Goal: Information Seeking & Learning: Learn about a topic

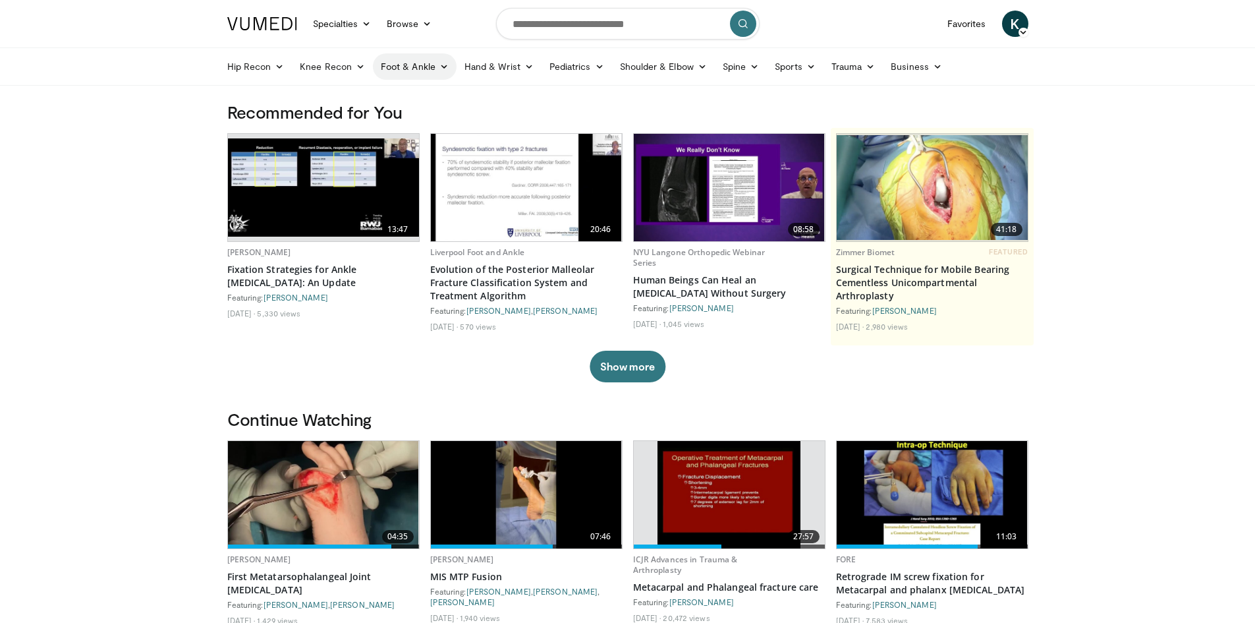
click at [440, 66] on icon at bounding box center [444, 66] width 9 height 9
click at [407, 117] on link "Midfoot" at bounding box center [452, 118] width 157 height 21
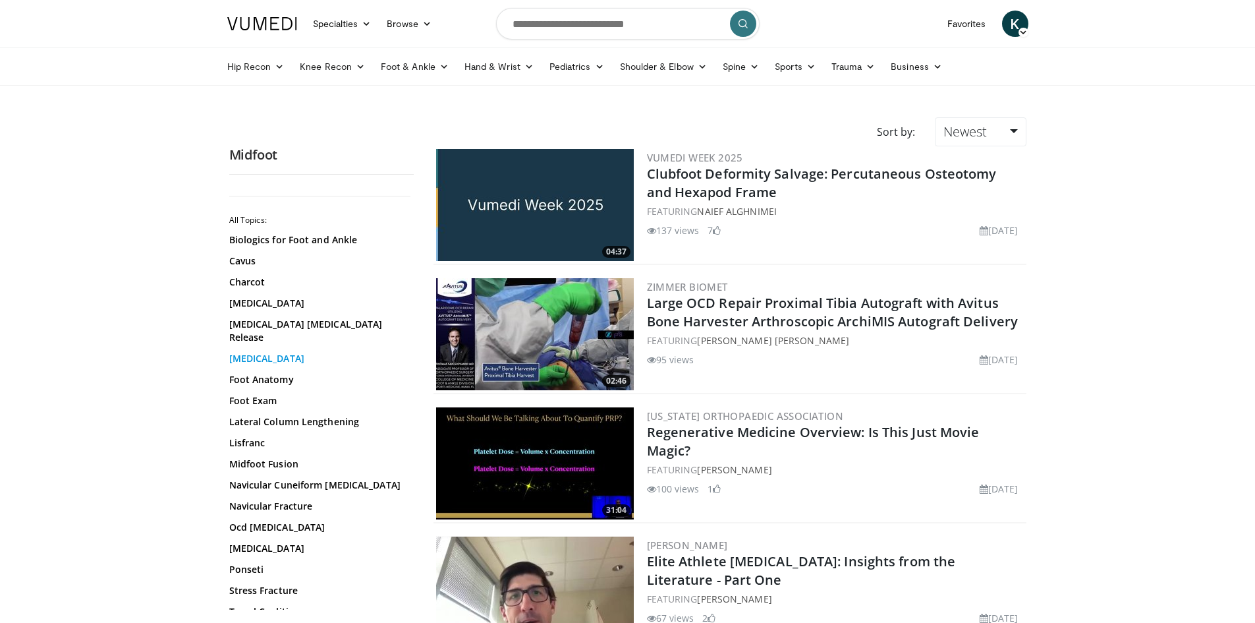
click at [275, 352] on link "Flatfoot" at bounding box center [318, 358] width 178 height 13
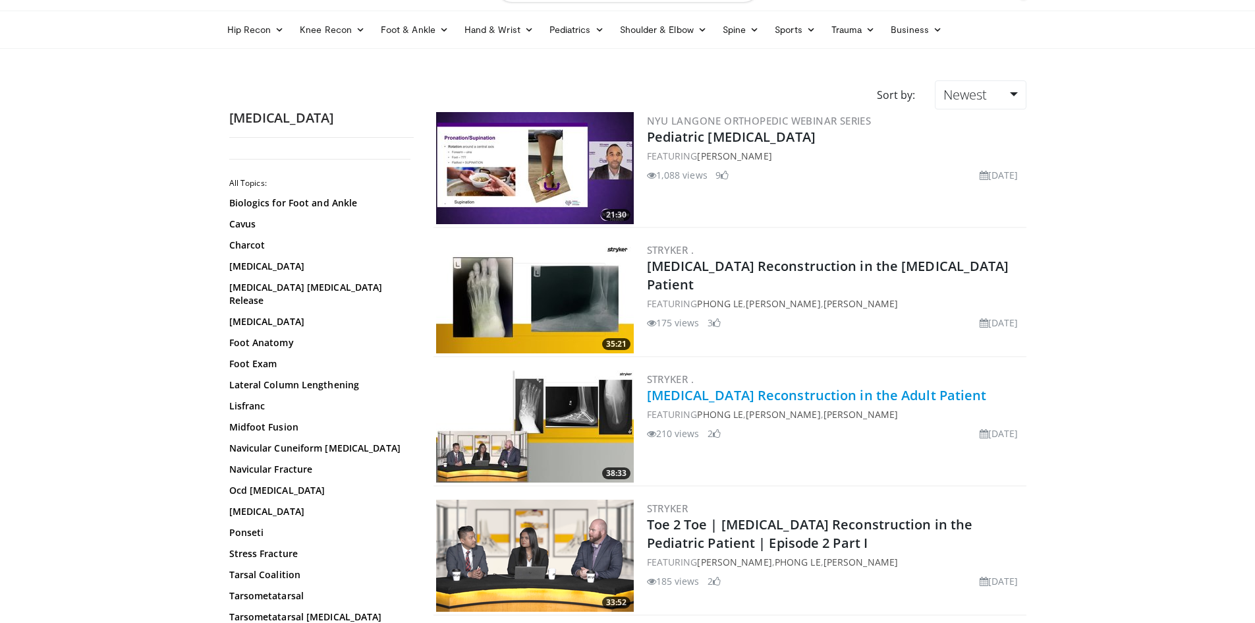
scroll to position [198, 0]
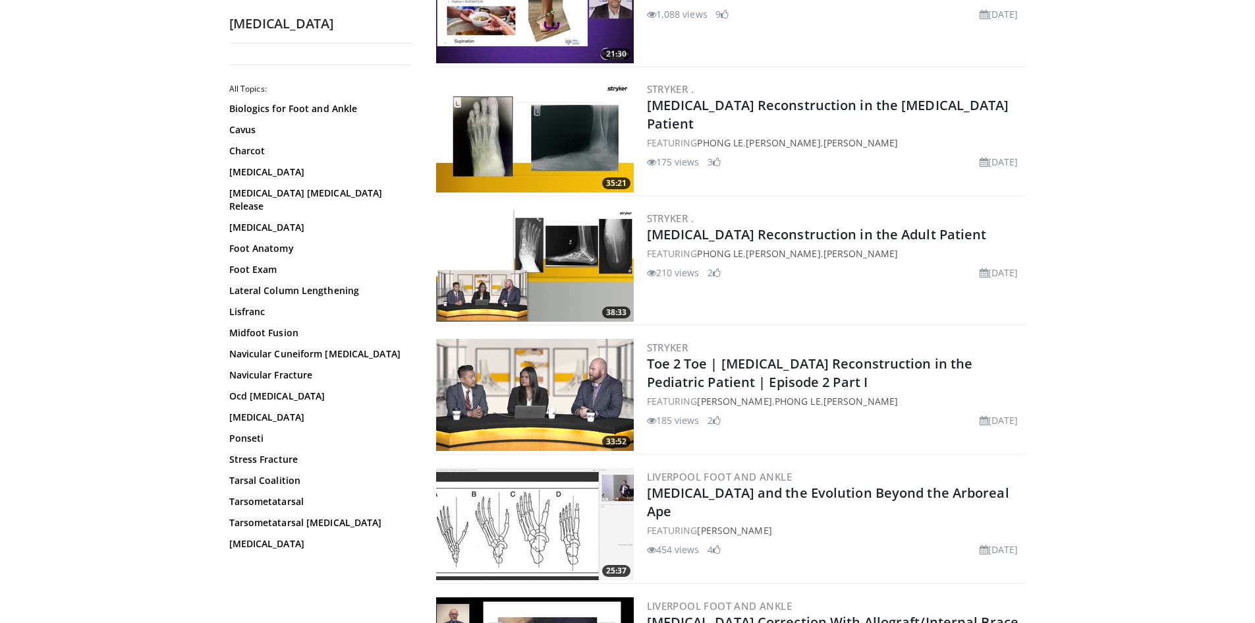
click at [581, 250] on img at bounding box center [535, 266] width 198 height 112
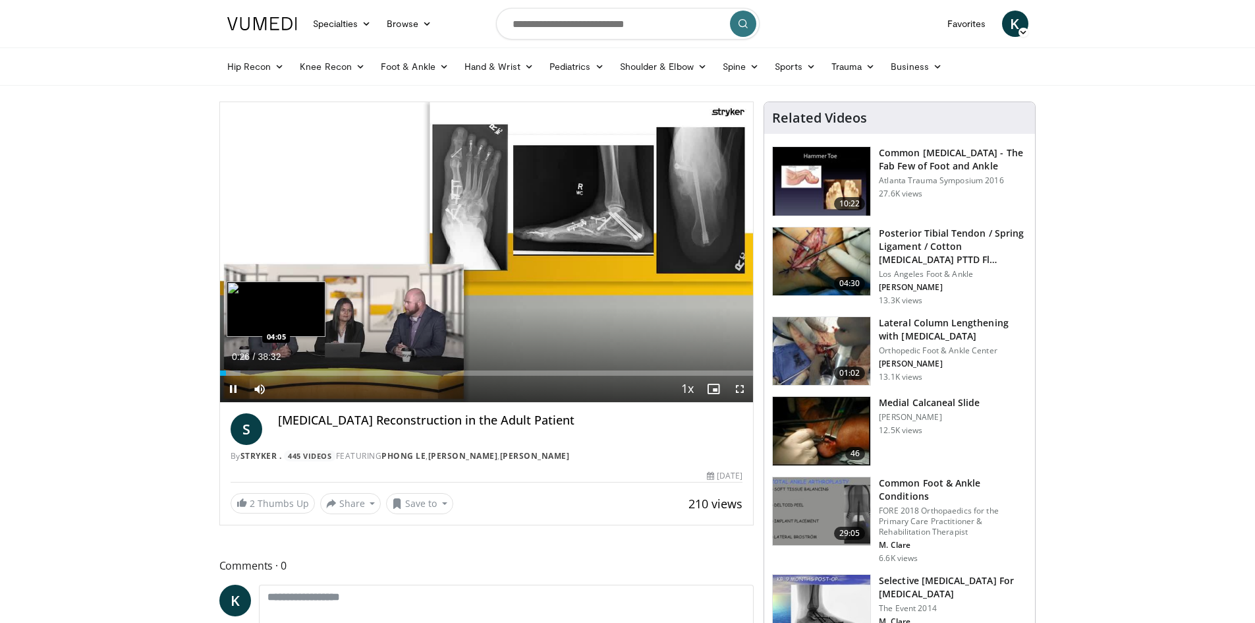
click at [276, 373] on div "Loaded : 3.86% 00:26 04:05" at bounding box center [487, 372] width 534 height 5
click at [310, 372] on div "Loaded : 12.55% 04:07 06:34" at bounding box center [487, 372] width 534 height 5
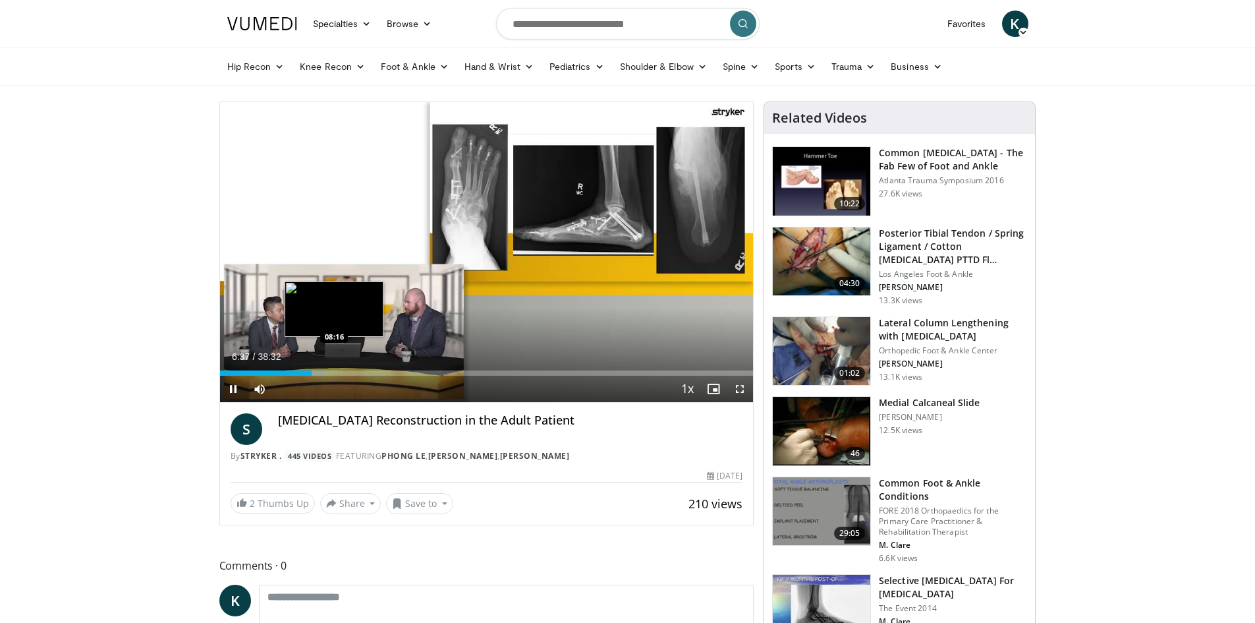
click at [334, 368] on div "Loaded : 19.91% 06:37 08:16" at bounding box center [487, 369] width 534 height 13
click at [358, 370] on div "Loaded : 0.00% 10:02 10:02" at bounding box center [487, 372] width 534 height 5
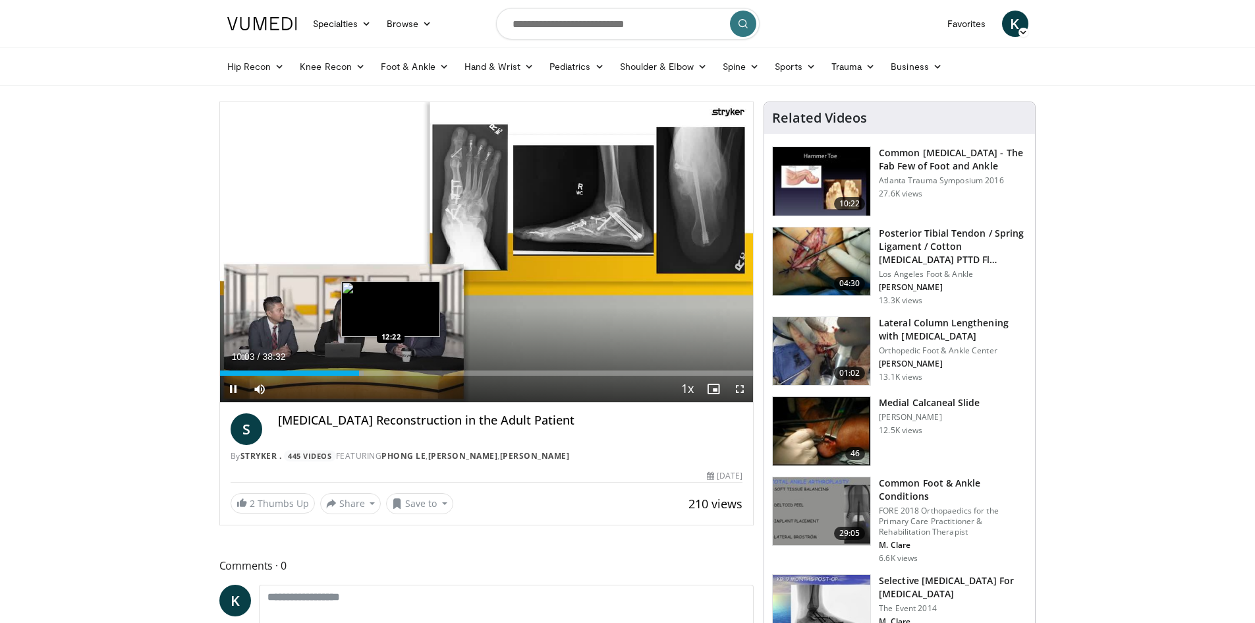
click at [391, 373] on div "Loaded : 27.02% 10:03 12:22" at bounding box center [487, 372] width 534 height 5
click at [374, 372] on div "12:41" at bounding box center [308, 372] width 176 height 5
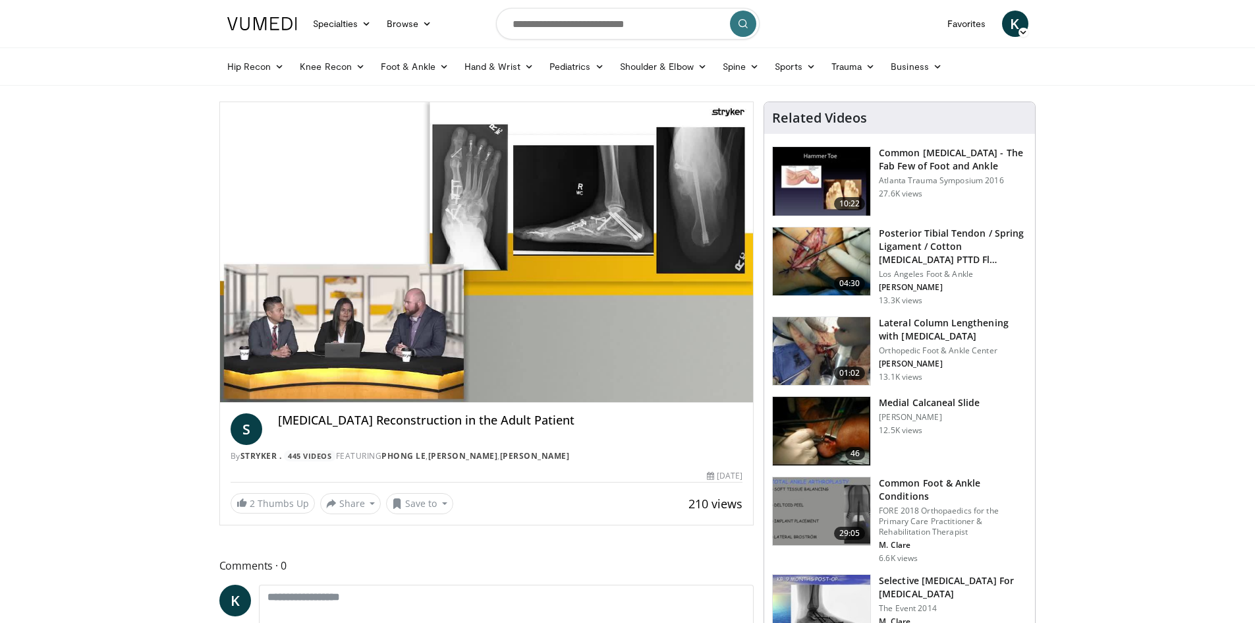
click at [835, 250] on img at bounding box center [822, 261] width 98 height 69
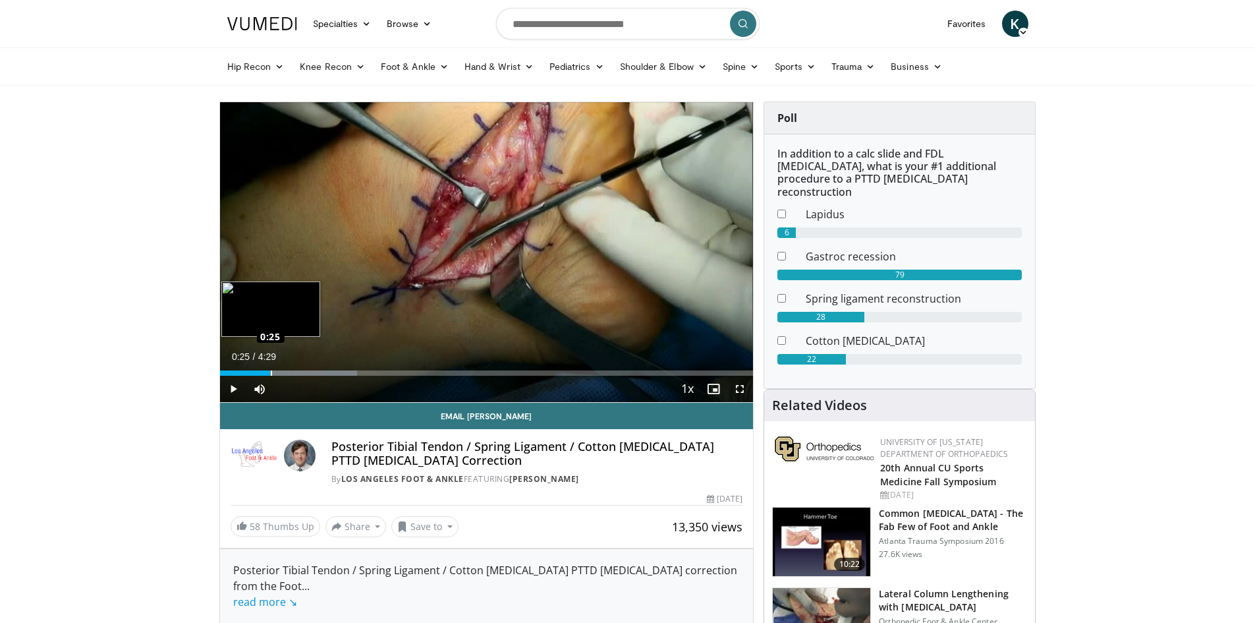
click at [270, 370] on div "Loaded : 25.76% 0:17 0:25" at bounding box center [487, 372] width 534 height 5
click at [285, 373] on div "0:40" at bounding box center [260, 372] width 80 height 5
click at [272, 374] on div "0:34" at bounding box center [254, 372] width 68 height 5
click at [284, 371] on div "0:46" at bounding box center [266, 372] width 92 height 5
click at [266, 370] on div "0:34" at bounding box center [243, 372] width 46 height 5
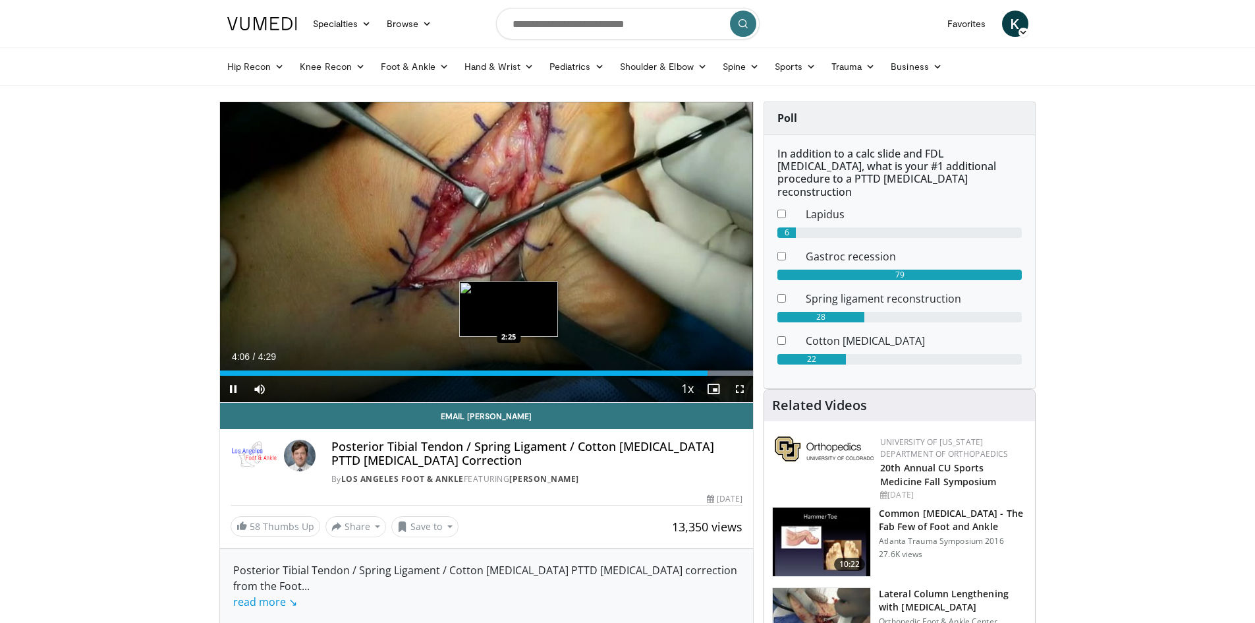
click at [509, 372] on div "4:06" at bounding box center [464, 372] width 488 height 5
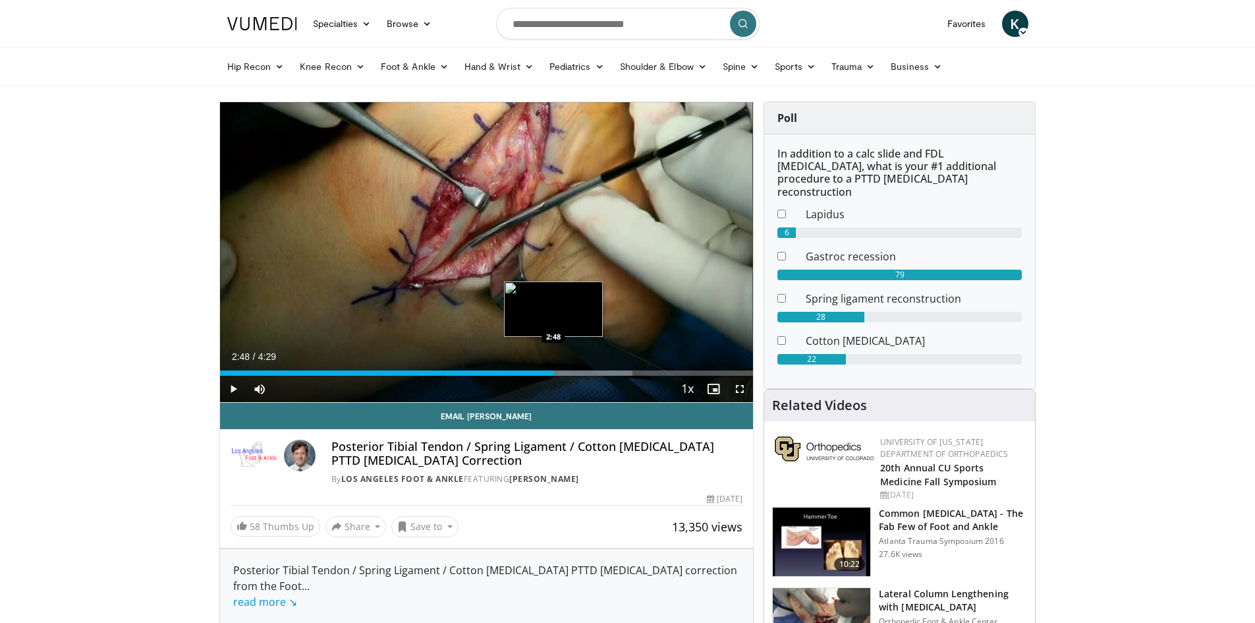
click at [555, 371] on div "Progress Bar" at bounding box center [565, 372] width 135 height 5
click at [581, 371] on div "3:12" at bounding box center [410, 372] width 380 height 5
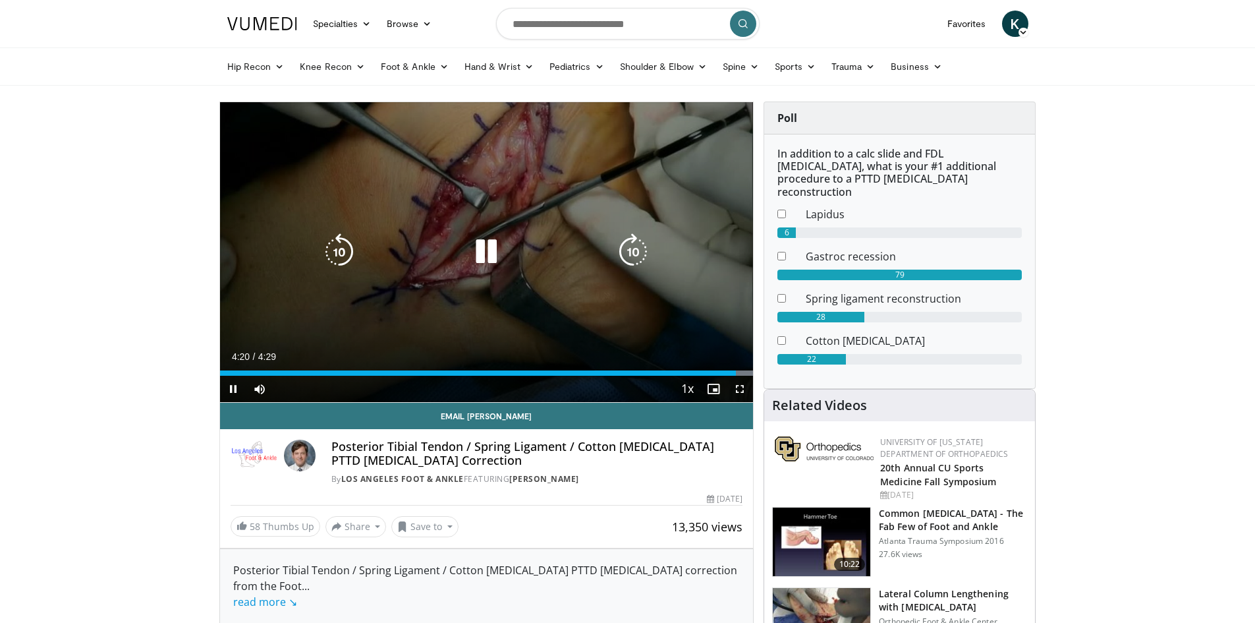
click at [470, 248] on icon "Video Player" at bounding box center [486, 251] width 37 height 37
